Goal: Information Seeking & Learning: Learn about a topic

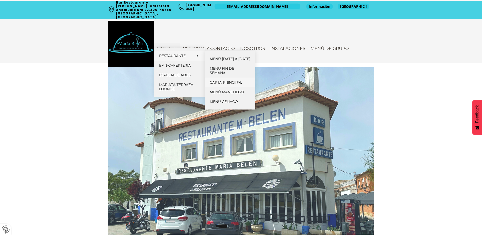
click at [222, 85] on span "Carta Principal" at bounding box center [226, 82] width 32 height 5
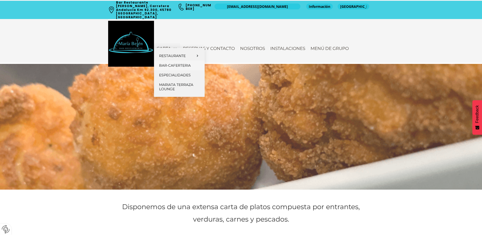
click at [178, 65] on span "Bar-Caferteria" at bounding box center [175, 65] width 32 height 5
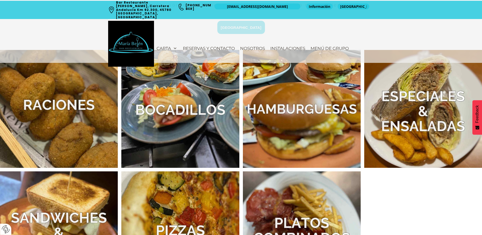
scroll to position [232, 0]
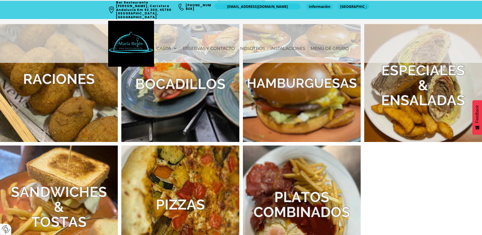
click at [287, 94] on img at bounding box center [302, 83] width 118 height 118
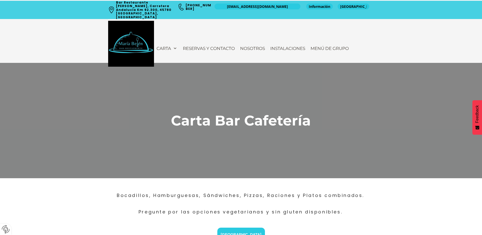
scroll to position [232, 0]
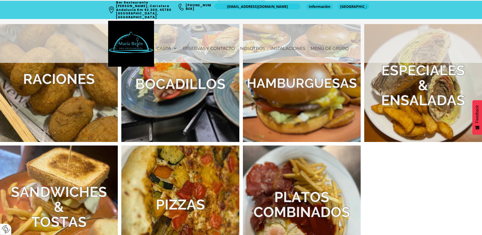
click at [82, 98] on img at bounding box center [59, 83] width 118 height 118
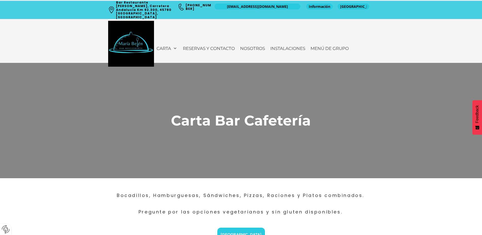
scroll to position [232, 0]
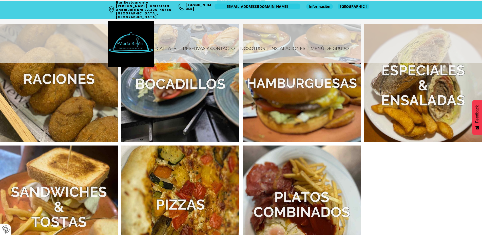
click at [65, 177] on img at bounding box center [59, 204] width 118 height 118
click at [441, 95] on img at bounding box center [423, 83] width 118 height 118
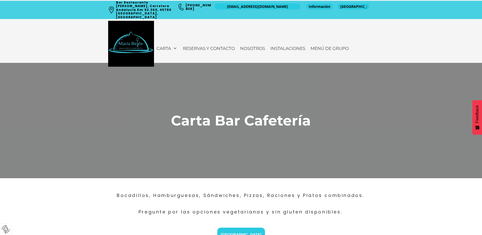
scroll to position [232, 0]
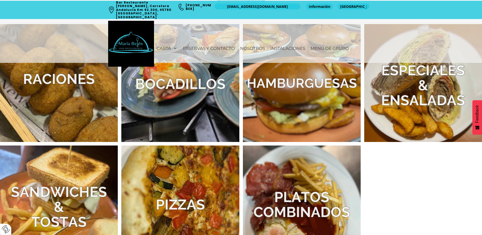
click at [186, 176] on img at bounding box center [180, 204] width 118 height 118
